Goal: Information Seeking & Learning: Understand process/instructions

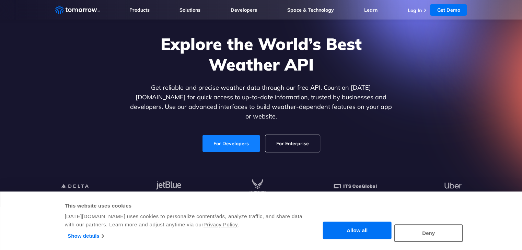
click at [238, 135] on link "For Developers" at bounding box center [230, 143] width 57 height 17
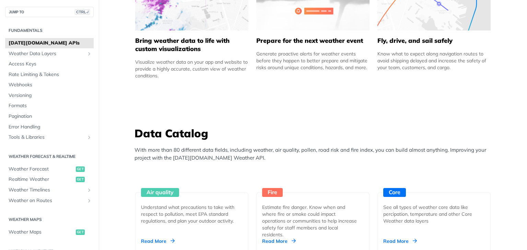
scroll to position [490, 0]
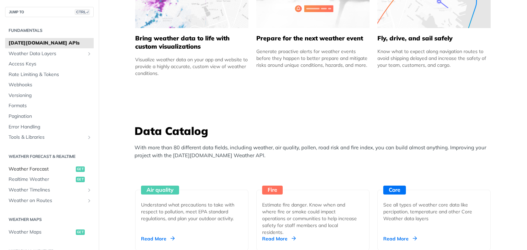
click at [38, 169] on span "Weather Forecast" at bounding box center [41, 169] width 65 height 7
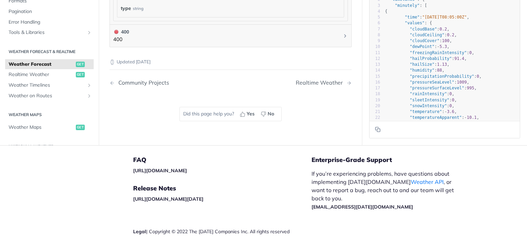
scroll to position [735, 0]
click at [51, 73] on span "Realtime Weather" at bounding box center [41, 74] width 65 height 7
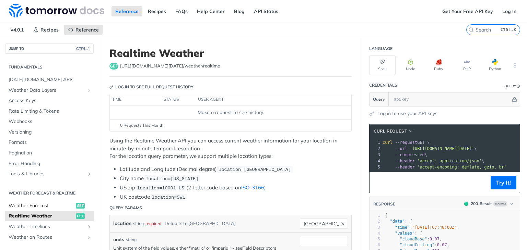
click at [40, 206] on span "Weather Forecast" at bounding box center [41, 206] width 65 height 7
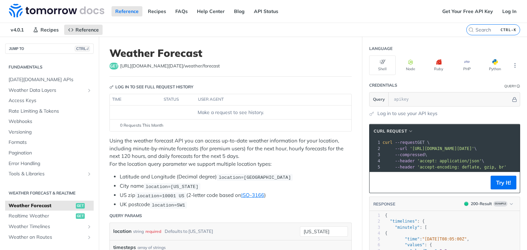
scroll to position [0, 40]
drag, startPoint x: 404, startPoint y: 147, endPoint x: 506, endPoint y: 148, distance: 101.5
click at [439, 148] on span "'[URL][DOMAIN_NAME][DATE]'" at bounding box center [406, 148] width 64 height 5
copy span "[URL][DOMAIN_NAME][DATE]"
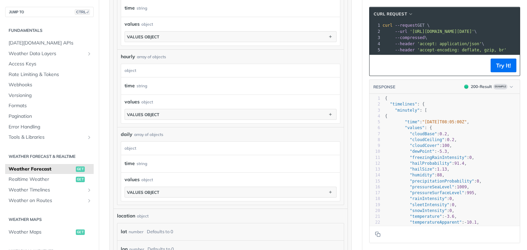
scroll to position [535, 0]
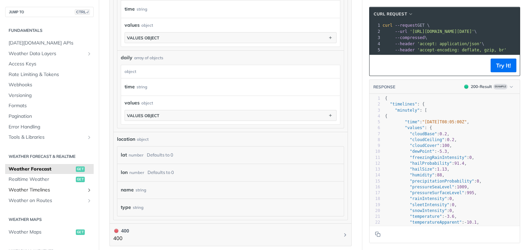
click at [42, 191] on span "Weather Timelines" at bounding box center [47, 190] width 76 height 7
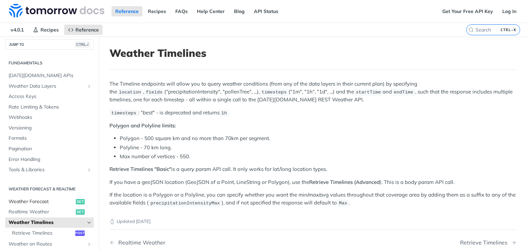
scroll to position [1, 0]
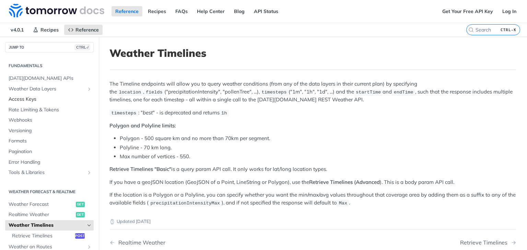
click at [33, 96] on span "Access Keys" at bounding box center [50, 99] width 83 height 7
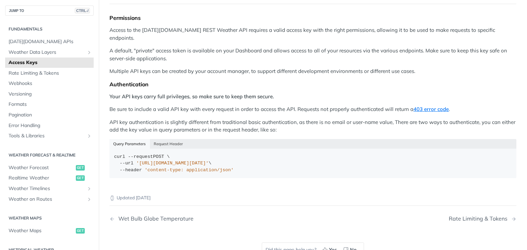
scroll to position [89, 0]
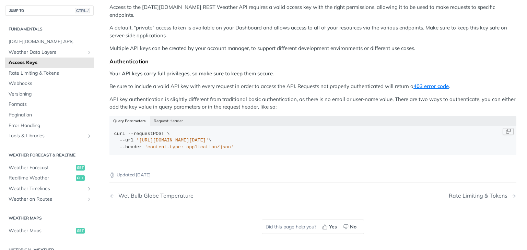
drag, startPoint x: 136, startPoint y: 131, endPoint x: 267, endPoint y: 133, distance: 131.3
click at [208, 138] on span "'[URL][DOMAIN_NAME][DATE]'" at bounding box center [172, 140] width 72 height 5
copy span "[URL][DOMAIN_NAME][DATE]"
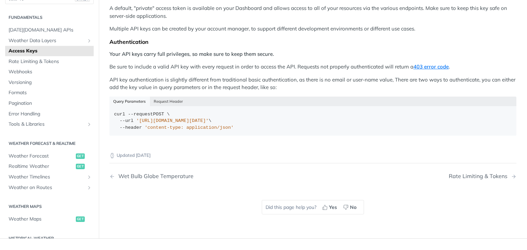
scroll to position [0, 0]
